Goal: Task Accomplishment & Management: Manage account settings

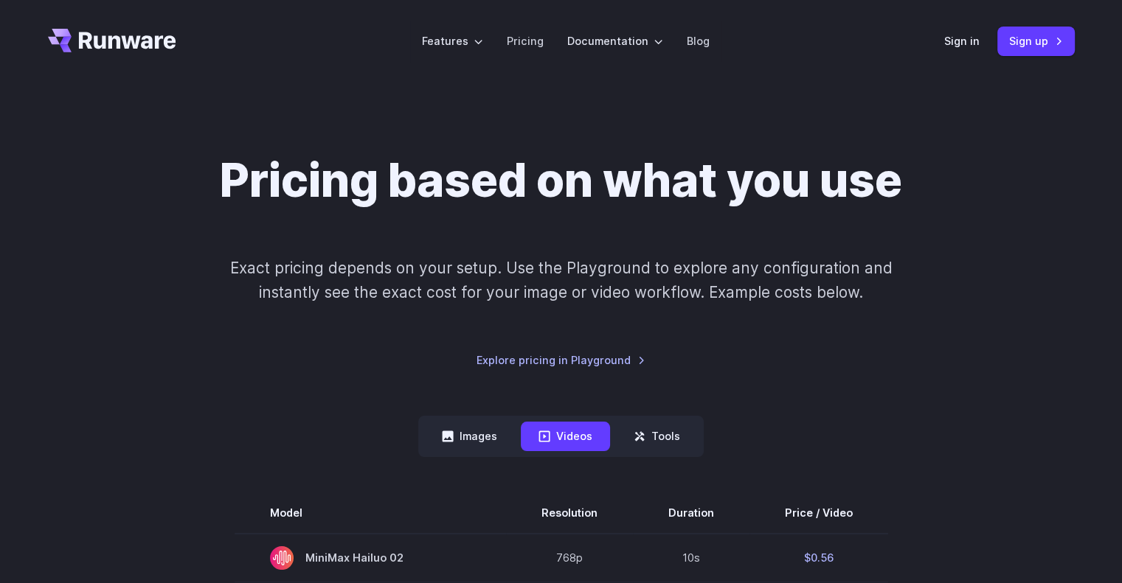
click at [939, 46] on header "Features Tasks Image generation Video generation Sonic Inference Engine™ Models…" at bounding box center [561, 41] width 1062 height 83
click at [943, 45] on header "Features Tasks Image generation Video generation Sonic Inference Engine™ Models…" at bounding box center [561, 41] width 1062 height 83
click at [968, 30] on div "Sign in Sign up" at bounding box center [1009, 41] width 131 height 29
click at [968, 32] on link "Sign in" at bounding box center [961, 40] width 35 height 17
click at [962, 41] on link "Sign in" at bounding box center [961, 40] width 35 height 17
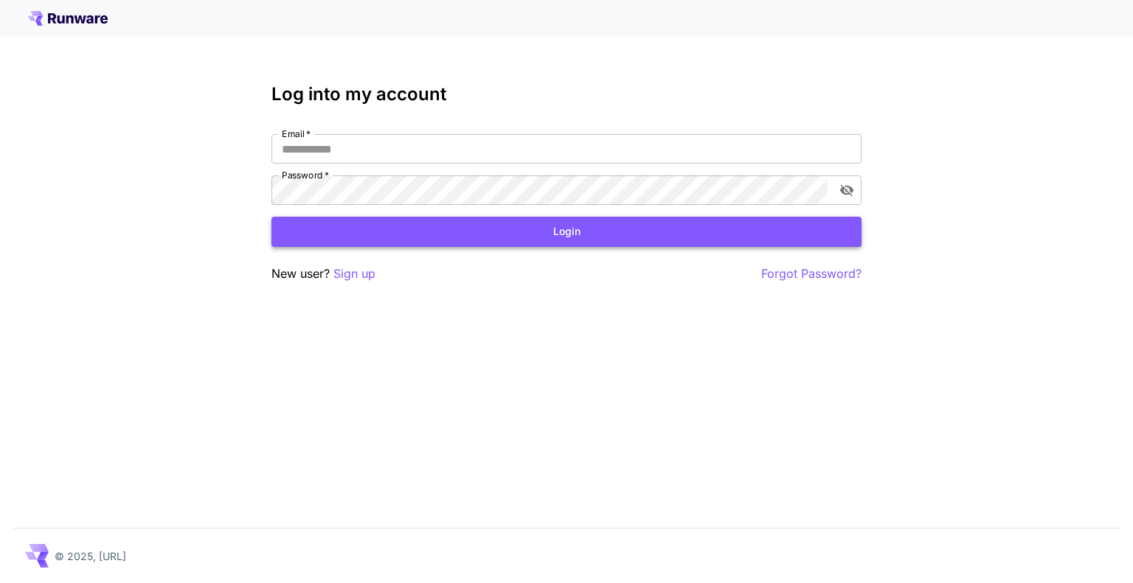
type input "**********"
click at [595, 239] on button "Login" at bounding box center [566, 232] width 590 height 30
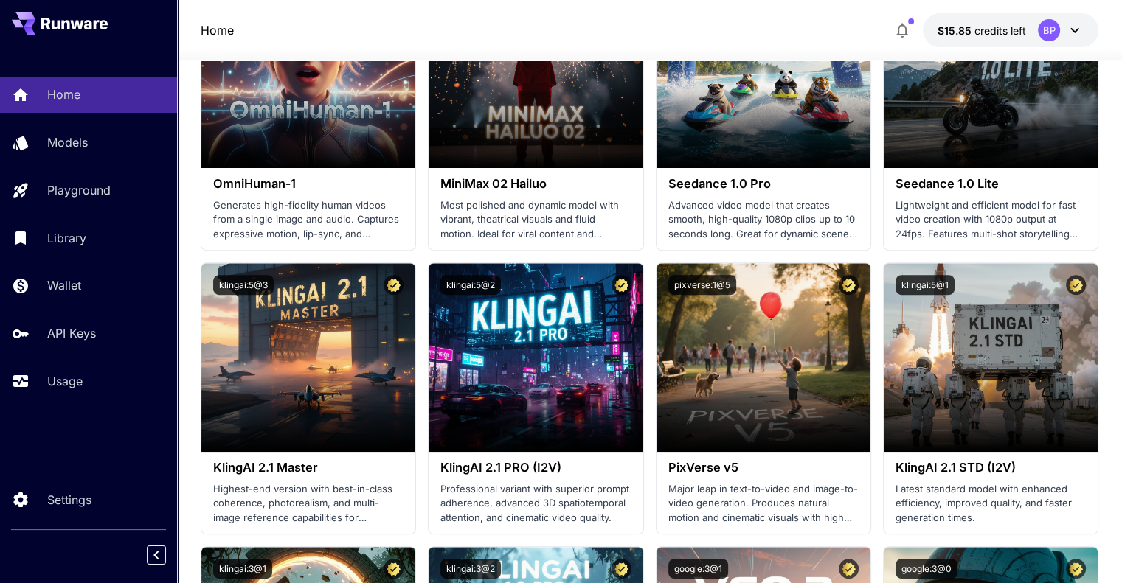
scroll to position [503, 0]
